Goal: Task Accomplishment & Management: Complete application form

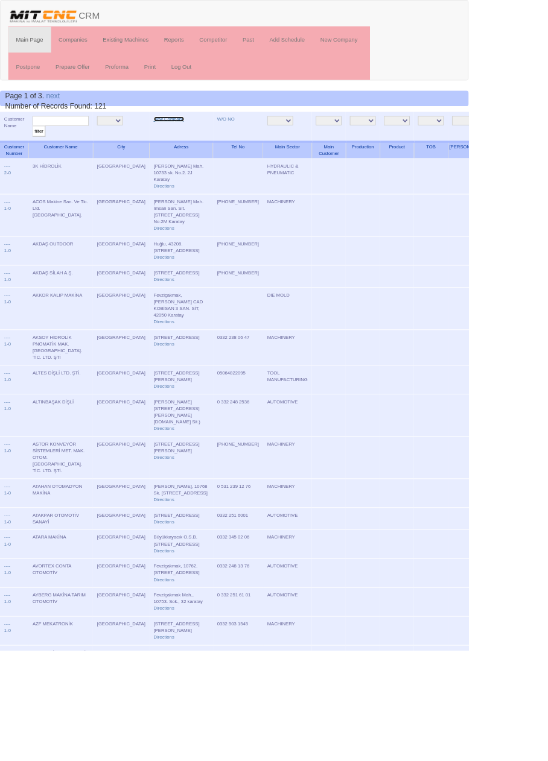
click at [180, 138] on link "New Company" at bounding box center [198, 139] width 36 height 6
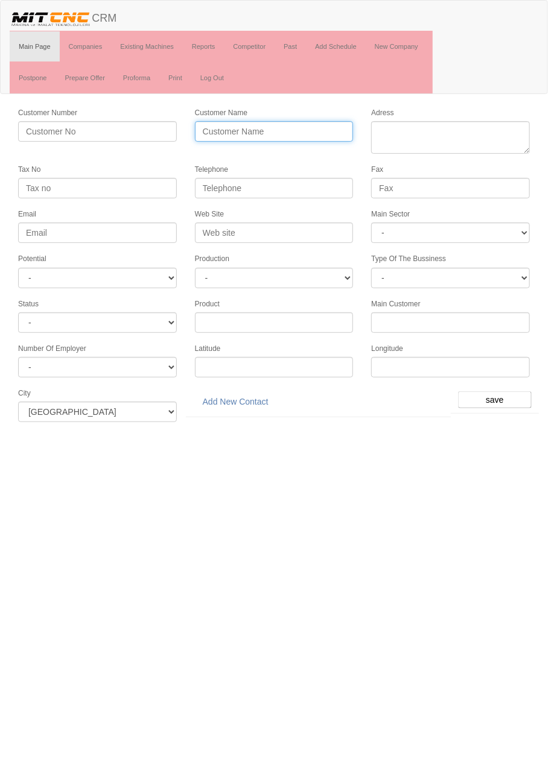
paste input "SNC OTOMOTİV A.Ş."
type input "SNC OTOMOTİV A.Ş."
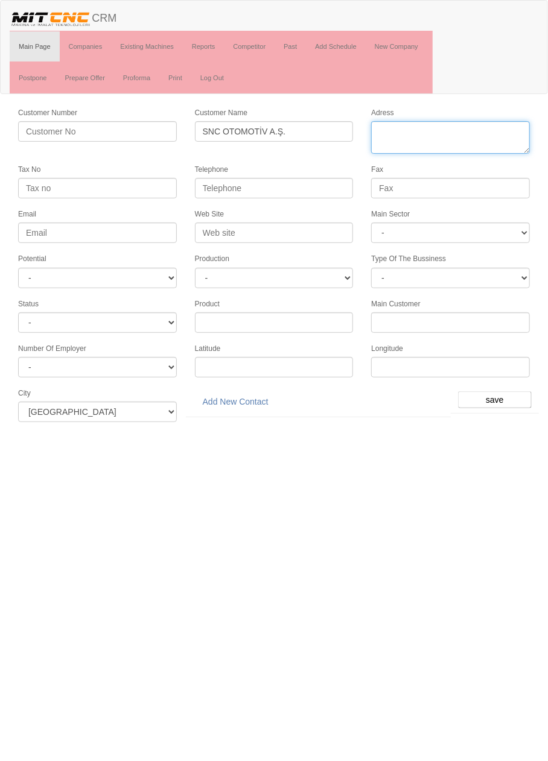
click at [417, 134] on textarea "Adress" at bounding box center [450, 137] width 159 height 33
paste textarea "Fevziçakmak Mahallesi Sıla Caddesi İmsan San sit. 10756.Sokak 1/N Karatay"
type textarea "Fevziçakmak Mahallesi Sıla Caddesi İmsan San sit. 10756.Sokak 1/N Karatay"
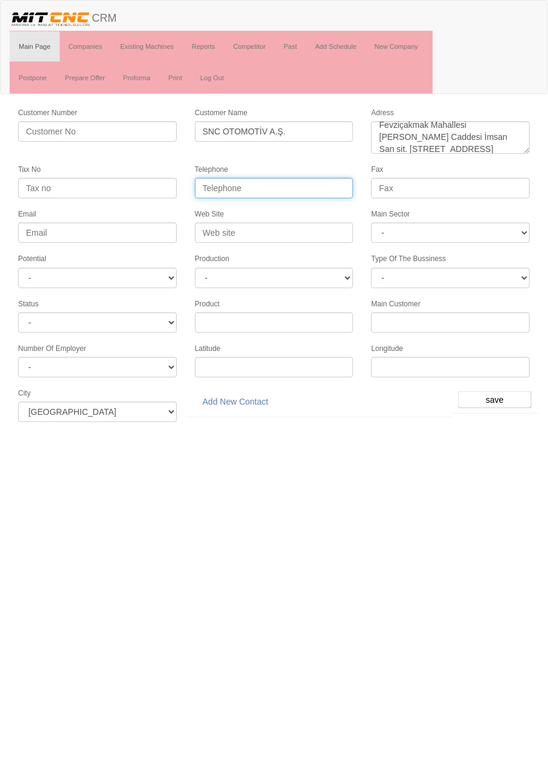
click at [314, 188] on input "Telephone" at bounding box center [274, 188] width 159 height 21
paste input "0332 251 7471"
type input "0332 251 7471"
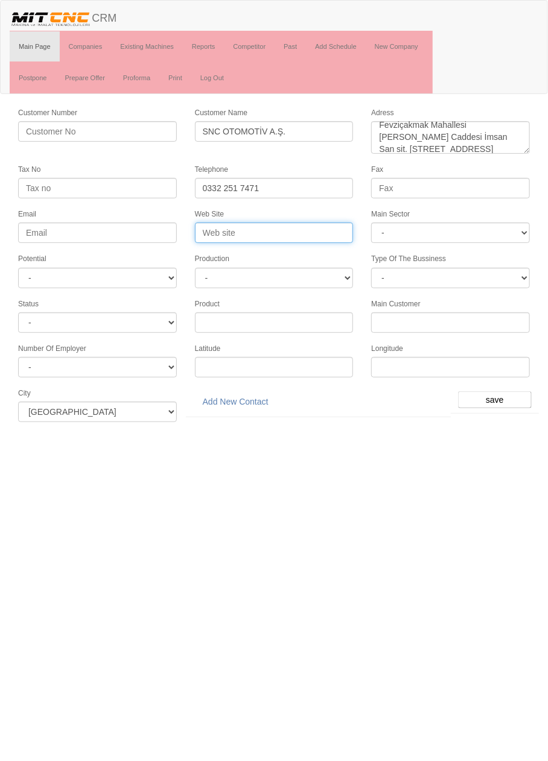
click at [315, 229] on input "Web Site" at bounding box center [274, 233] width 159 height 21
click at [283, 229] on input "Web Site" at bounding box center [274, 233] width 159 height 21
type input "[DOMAIN_NAME]"
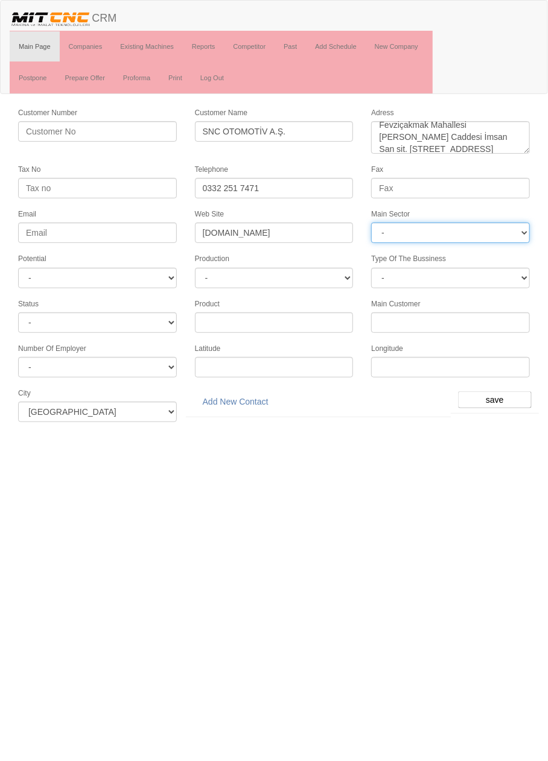
click at [490, 232] on select "- DIE MOLD MACHINERY DEFENCE ELECTRICAL COMPONENTS MEDICAL TOOL MANUFACTURING J…" at bounding box center [450, 233] width 159 height 21
select select "370"
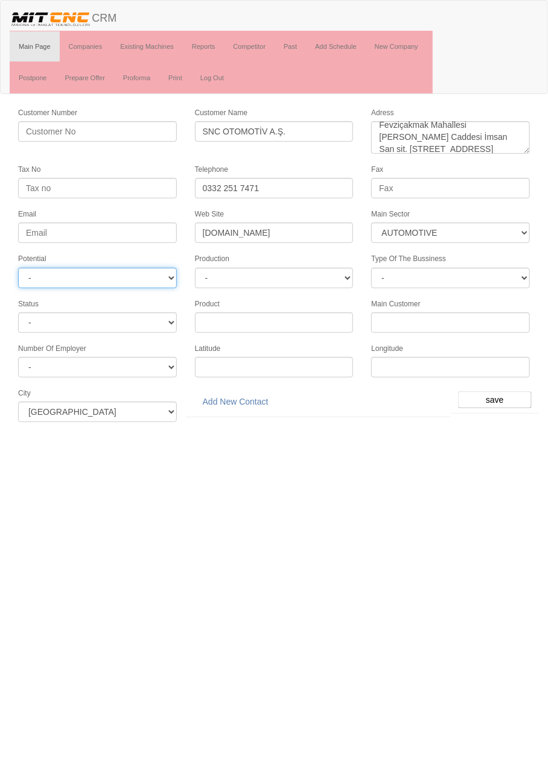
click at [142, 274] on select "- A1 A2 A3 B1 B2 B3 C1 C2 C3" at bounding box center [97, 278] width 159 height 21
select select "6"
click at [502, 393] on input "save" at bounding box center [495, 399] width 74 height 17
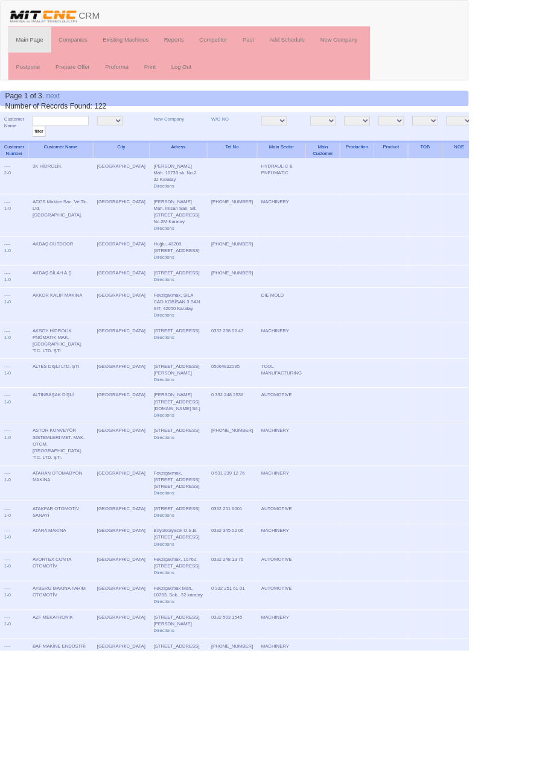
click at [91, 137] on input "text" at bounding box center [71, 141] width 66 height 11
type input "Snc"
click at [38, 147] on input "filter" at bounding box center [45, 153] width 15 height 13
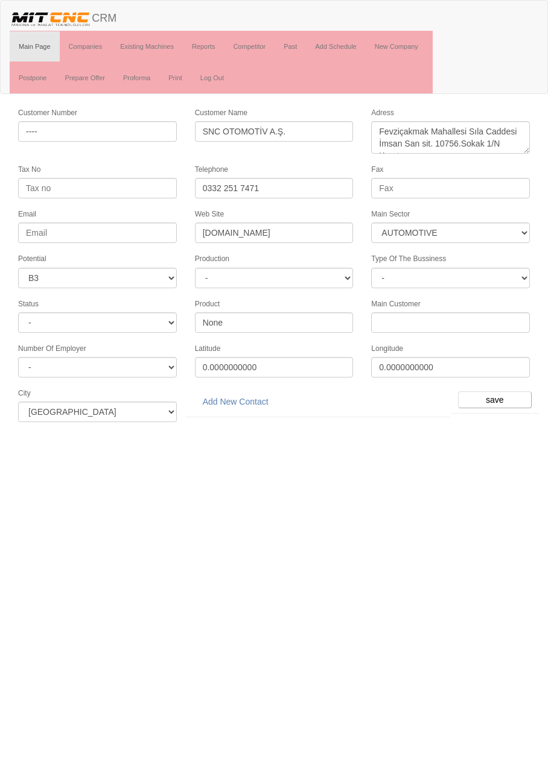
select select "370"
select select "6"
click at [250, 391] on link "Add New Contact" at bounding box center [235, 401] width 81 height 21
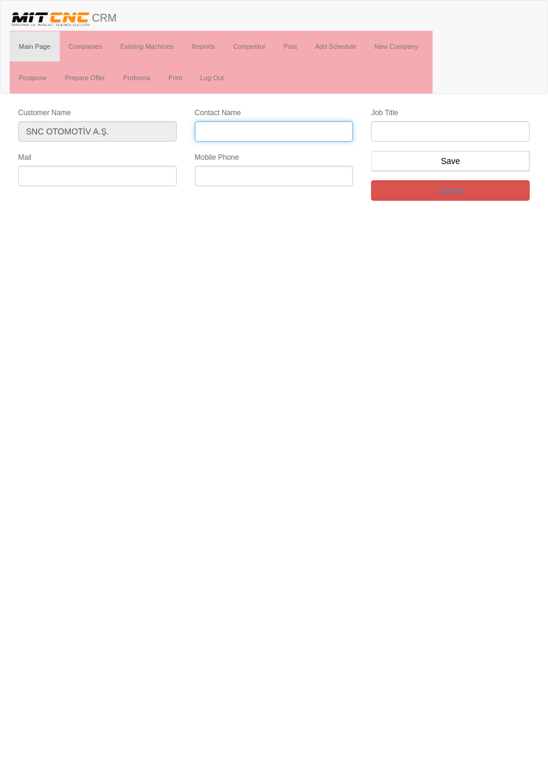
click at [297, 128] on input "Contact Name" at bounding box center [274, 131] width 159 height 21
type input "Can Örs"
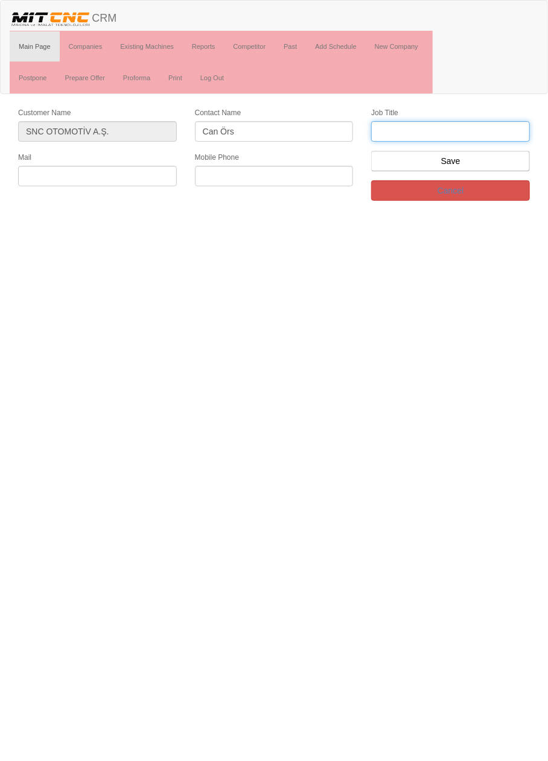
click at [475, 130] on input "text" at bounding box center [450, 131] width 159 height 21
type input "firma sahibi"
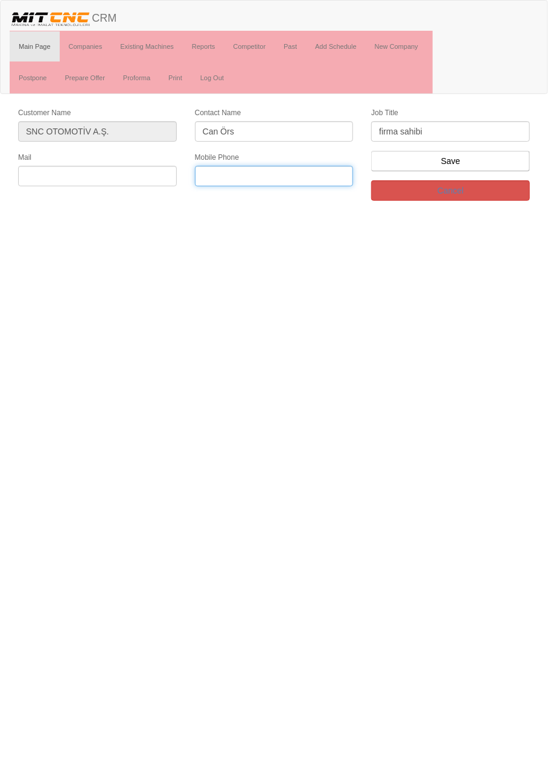
paste input "0538 977 0517"
type input "0538 977 0517"
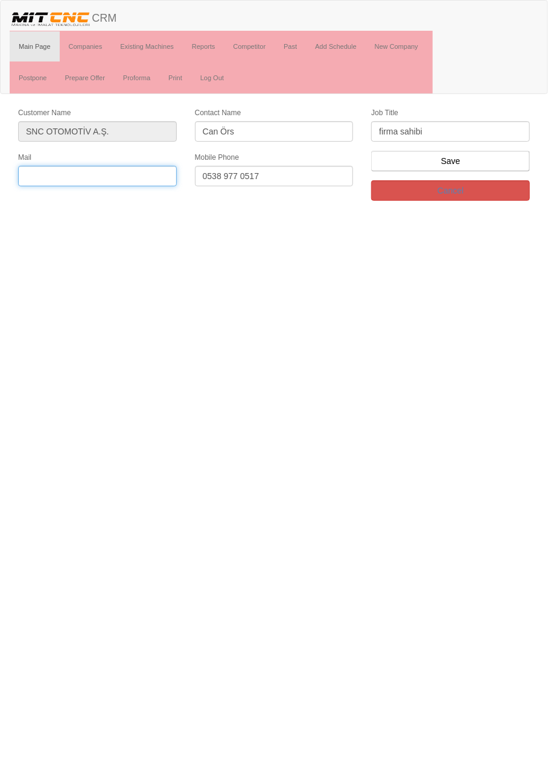
paste input "info@sncotomotiv.com"
type input "info@sncotomotiv.com"
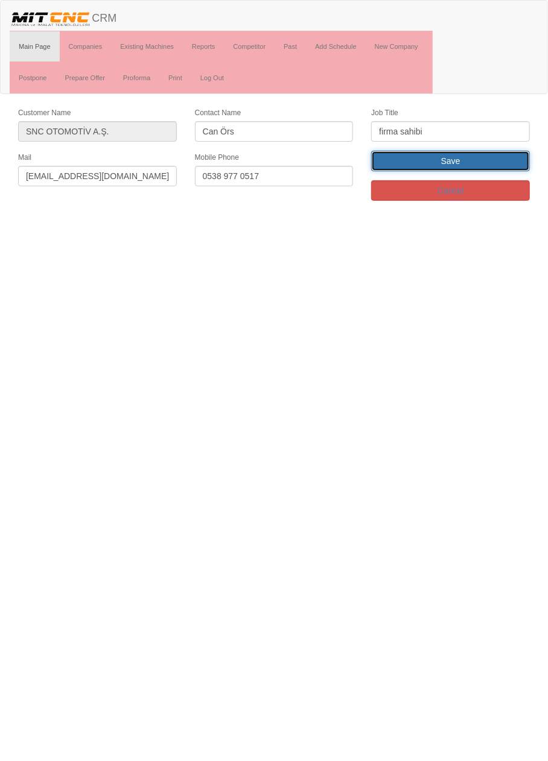
click at [490, 162] on input "Save" at bounding box center [450, 161] width 159 height 21
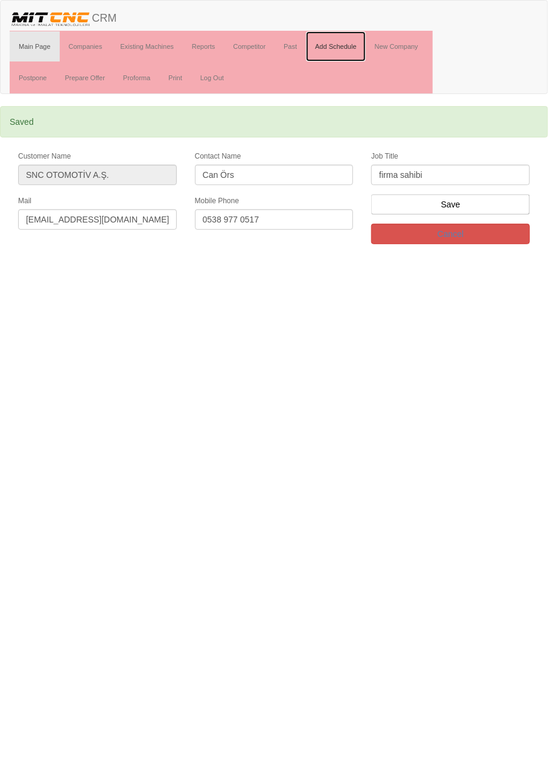
click at [346, 43] on link "Add Schedule" at bounding box center [336, 46] width 60 height 30
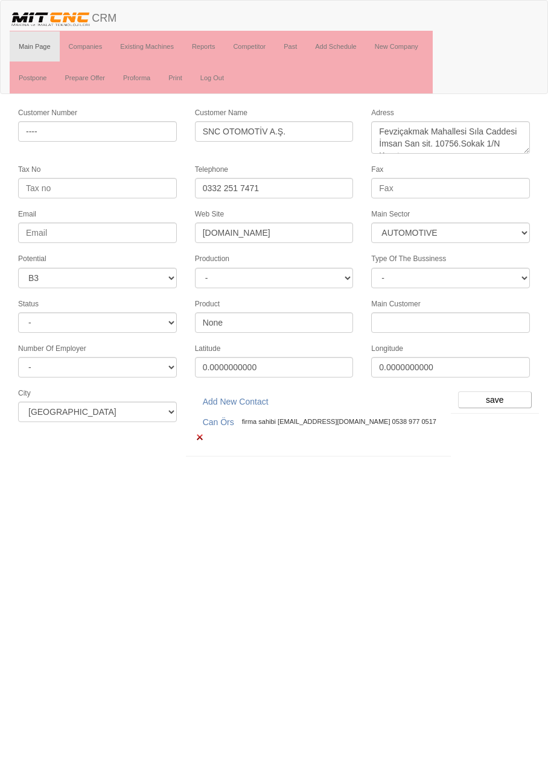
select select "370"
select select "6"
click at [498, 391] on input "save" at bounding box center [495, 399] width 74 height 17
